Goal: Transaction & Acquisition: Book appointment/travel/reservation

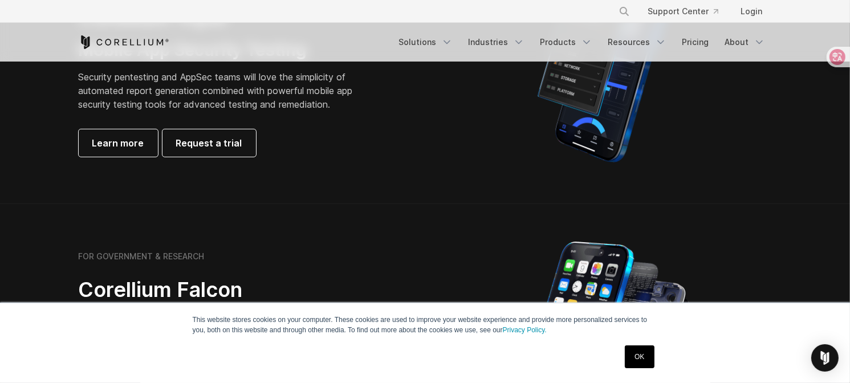
click at [6, 198] on section "FOR BUSINESS Corellium Viper Mobile App Security Testing Security pentesting an…" at bounding box center [425, 68] width 850 height 273
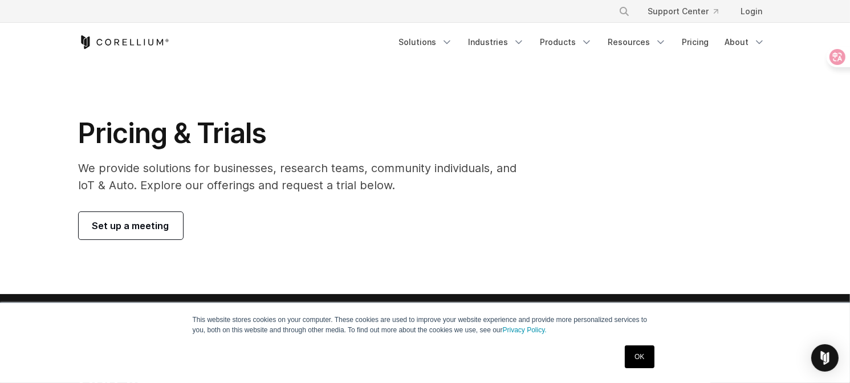
click at [169, 204] on div "Pricing & Trials We provide solutions for businesses, research teams, community…" at bounding box center [305, 177] width 477 height 123
click at [162, 226] on span "Set up a meeting" at bounding box center [130, 226] width 77 height 14
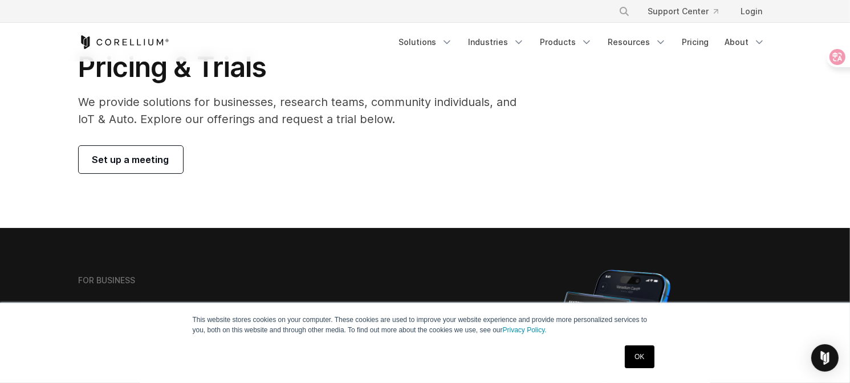
scroll to position [77, 0]
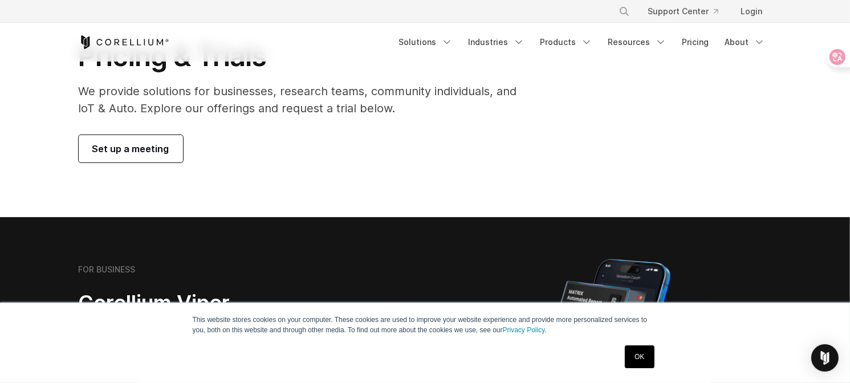
click at [642, 368] on link "OK" at bounding box center [639, 357] width 29 height 23
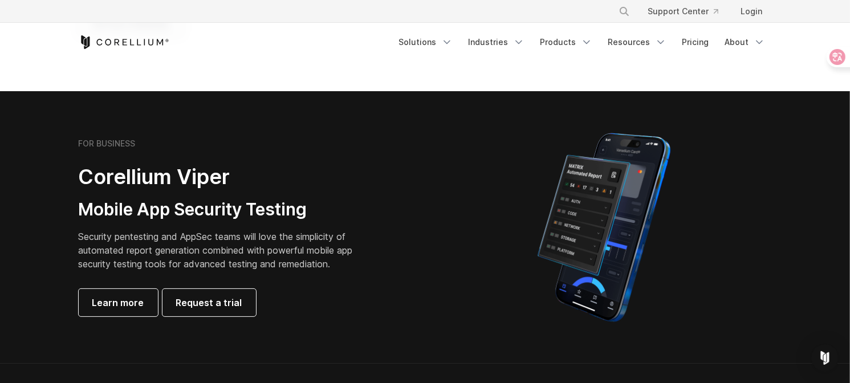
scroll to position [0, 0]
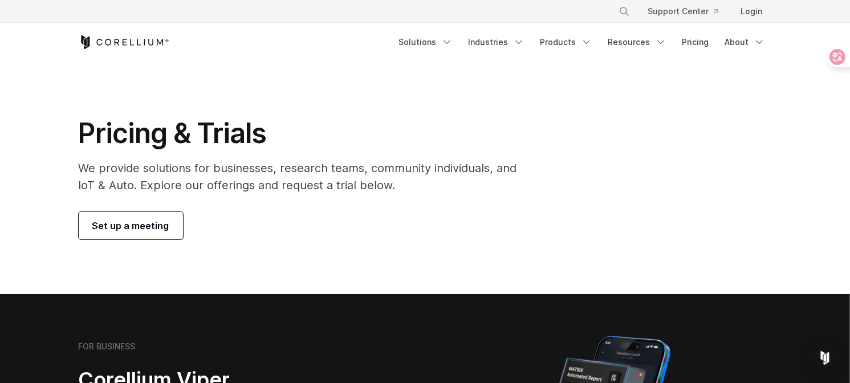
click at [132, 223] on span "Set up a meeting" at bounding box center [130, 226] width 77 height 14
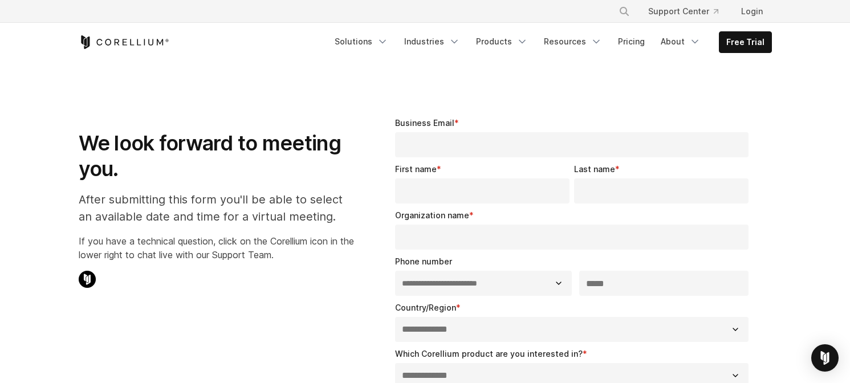
select select "**"
